Goal: Task Accomplishment & Management: Manage account settings

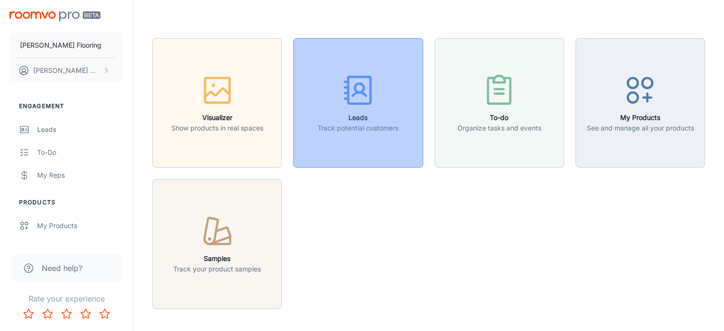
click at [355, 101] on icon "button" at bounding box center [358, 90] width 36 height 36
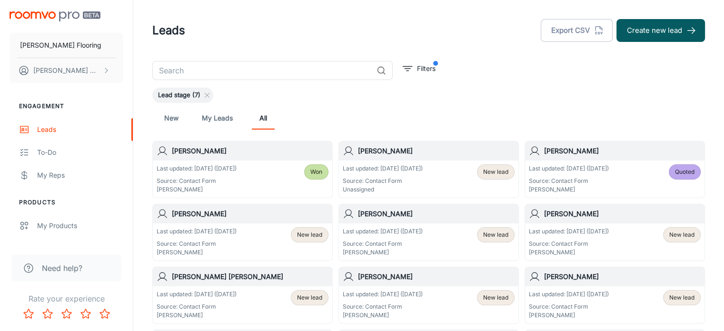
click at [395, 149] on h6 "[PERSON_NAME]" at bounding box center [436, 151] width 157 height 10
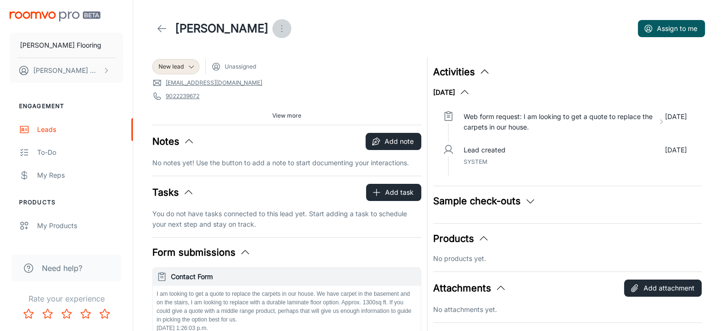
click at [276, 25] on icon "Open menu" at bounding box center [281, 28] width 11 height 11
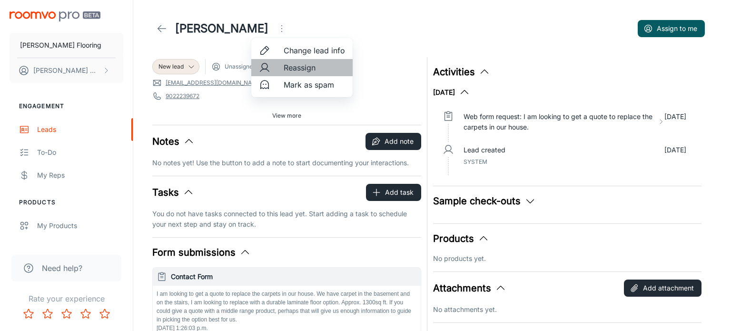
click at [302, 70] on span "Reassign" at bounding box center [314, 67] width 61 height 11
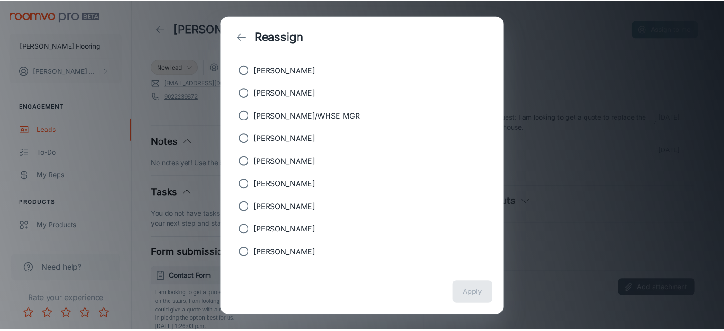
scroll to position [70, 0]
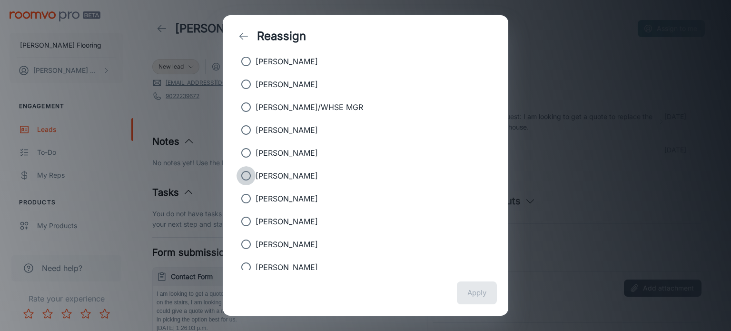
click at [249, 174] on input "[PERSON_NAME]" at bounding box center [245, 175] width 19 height 19
radio input "true"
click at [472, 293] on button "Apply" at bounding box center [477, 292] width 40 height 23
